Goal: Transaction & Acquisition: Download file/media

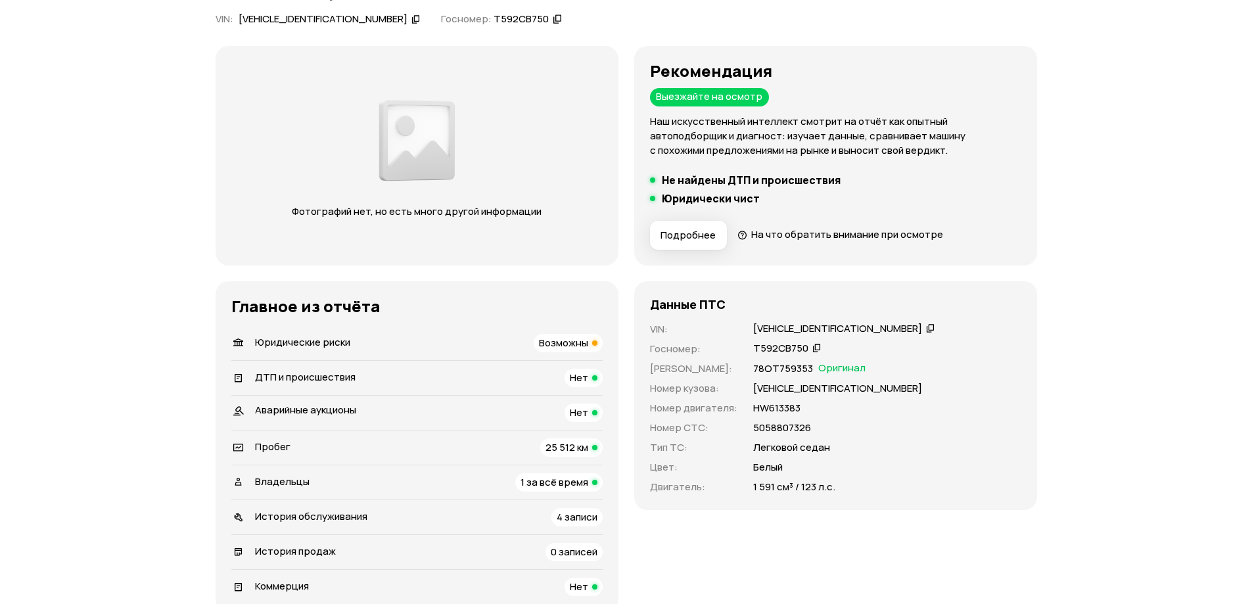
scroll to position [263, 0]
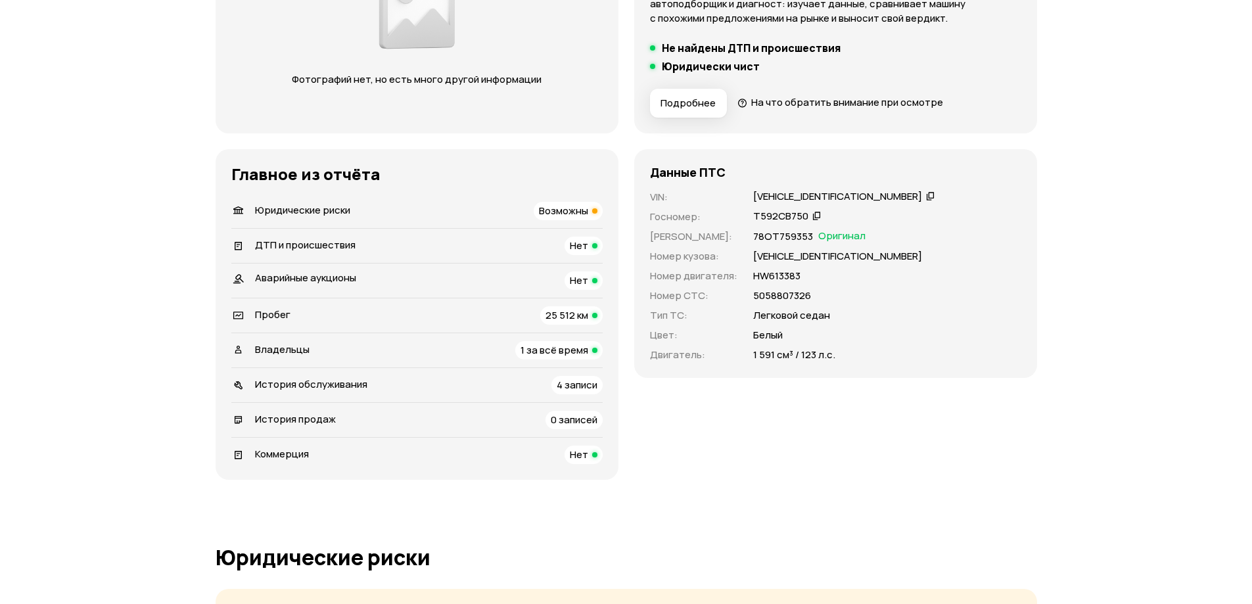
click at [296, 204] on span "Юридические риски" at bounding box center [302, 210] width 95 height 14
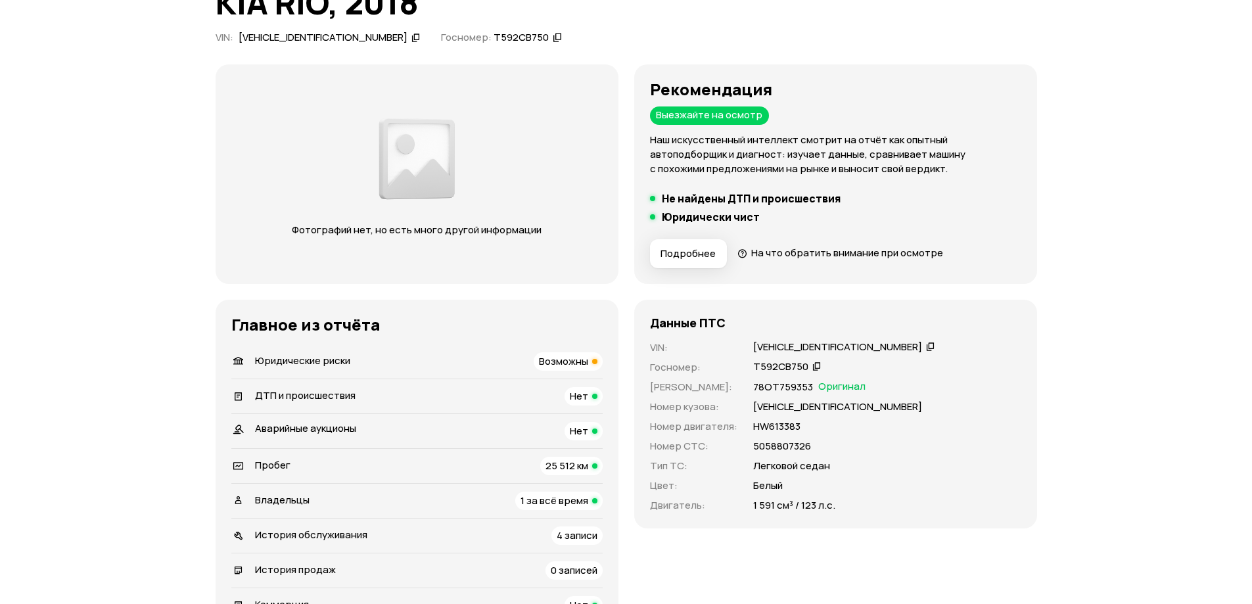
scroll to position [0, 0]
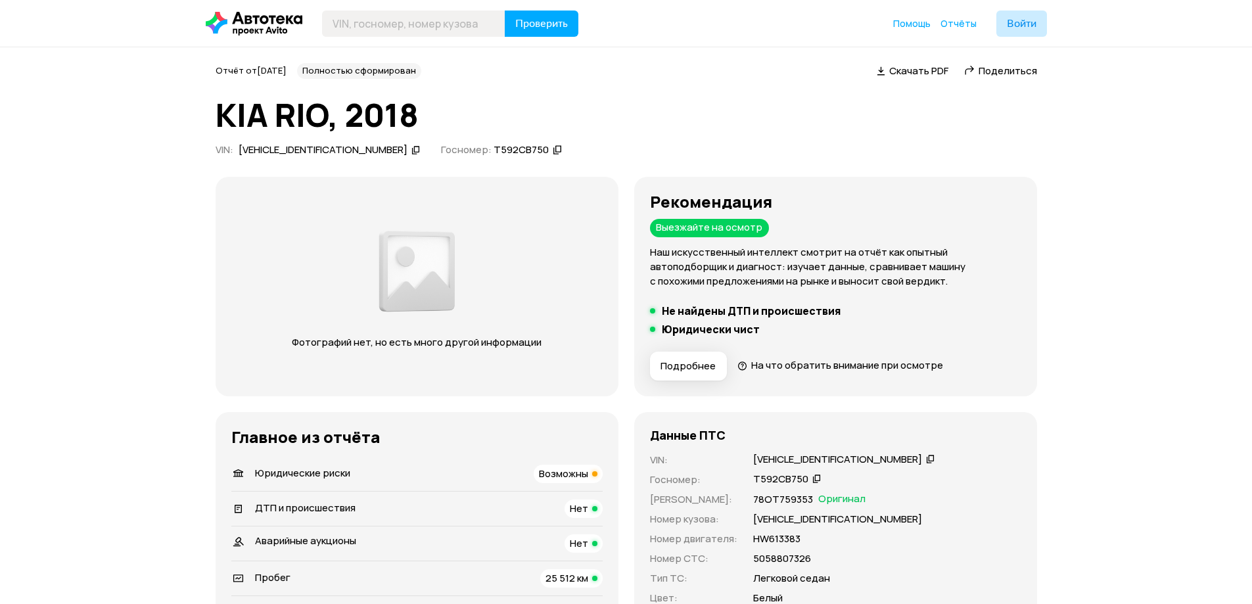
click at [1000, 71] on span "Поделиться" at bounding box center [1008, 71] width 59 height 14
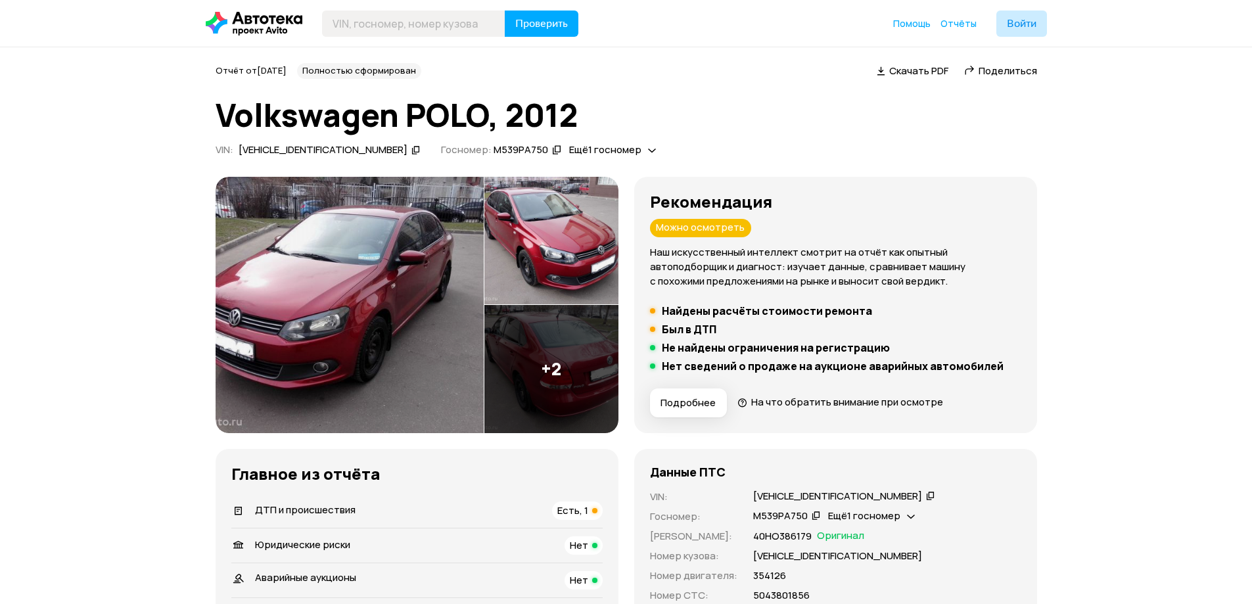
click at [912, 70] on span "Скачать PDF" at bounding box center [918, 71] width 59 height 14
